Goal: Navigation & Orientation: Find specific page/section

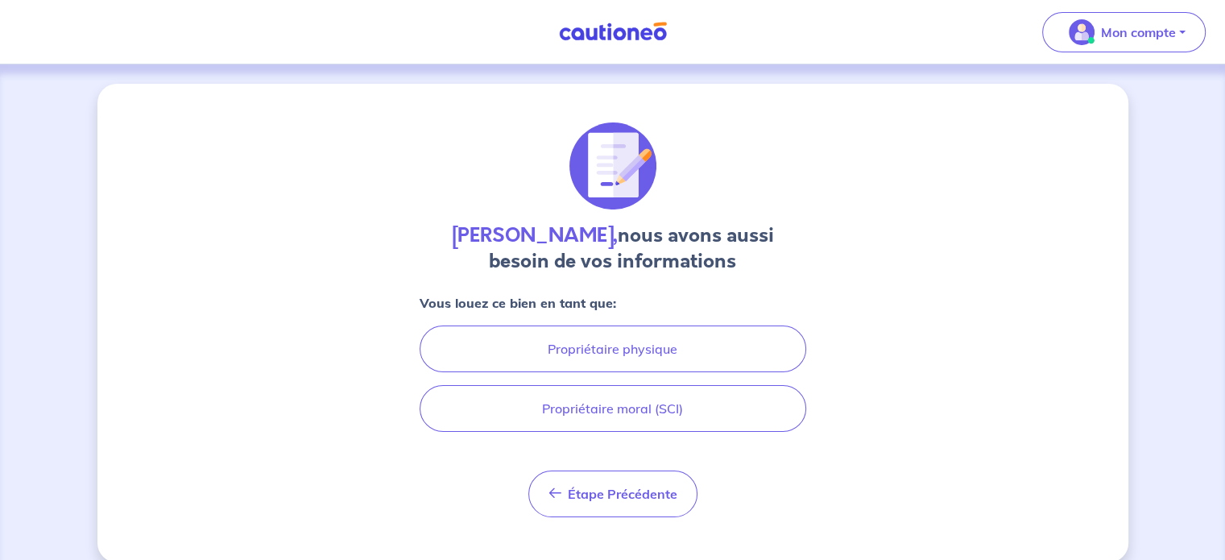
click at [606, 35] on img at bounding box center [613, 32] width 121 height 20
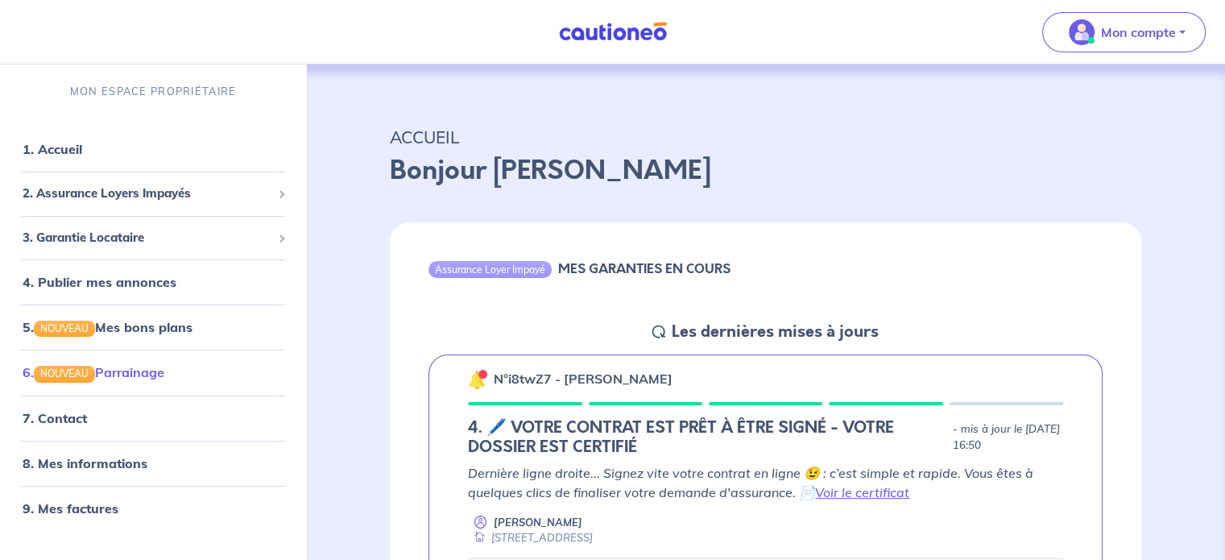
click at [143, 376] on link "6. NOUVEAU Parrainage" at bounding box center [94, 372] width 142 height 16
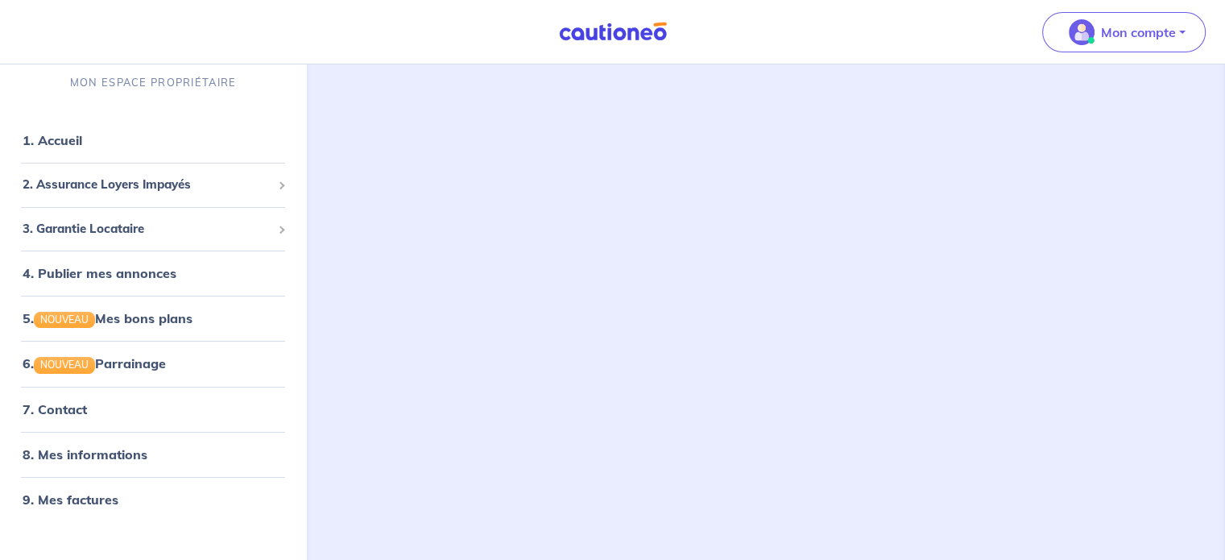
scroll to position [322, 0]
click at [617, 22] on img at bounding box center [613, 32] width 121 height 20
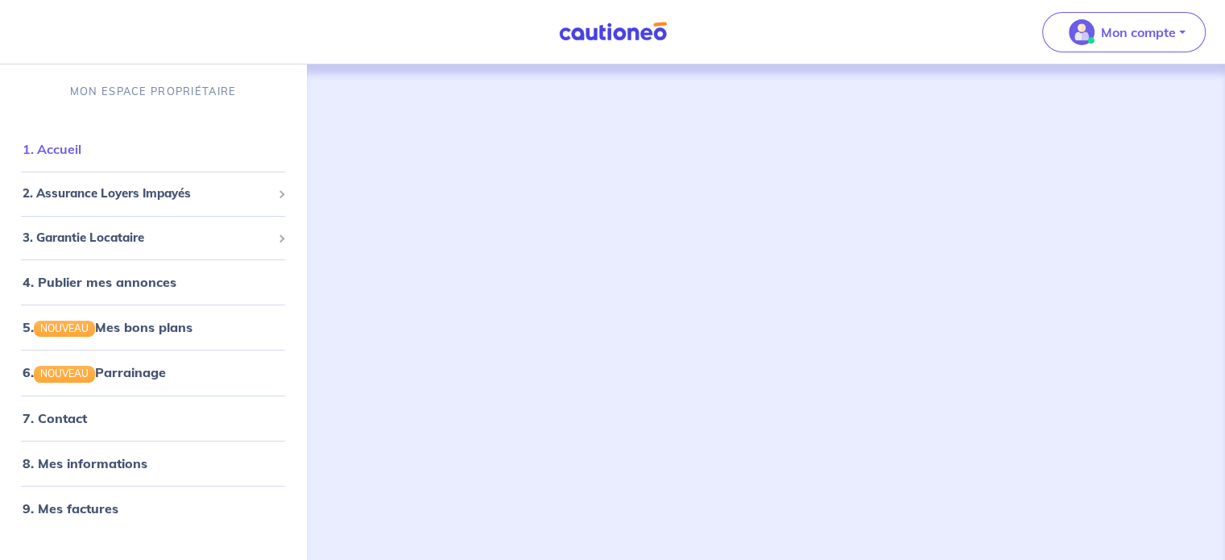
click at [81, 149] on link "1. Accueil" at bounding box center [52, 149] width 59 height 16
